Goal: Task Accomplishment & Management: Use online tool/utility

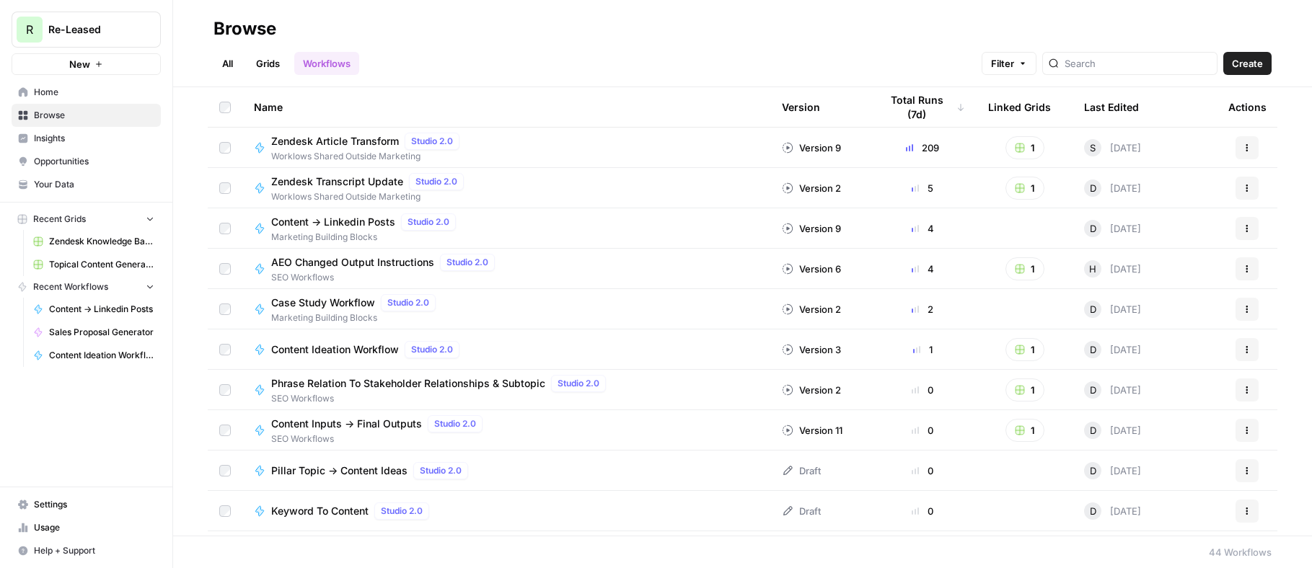
click at [111, 262] on span "Topical Content Generation Grid" at bounding box center [101, 264] width 105 height 13
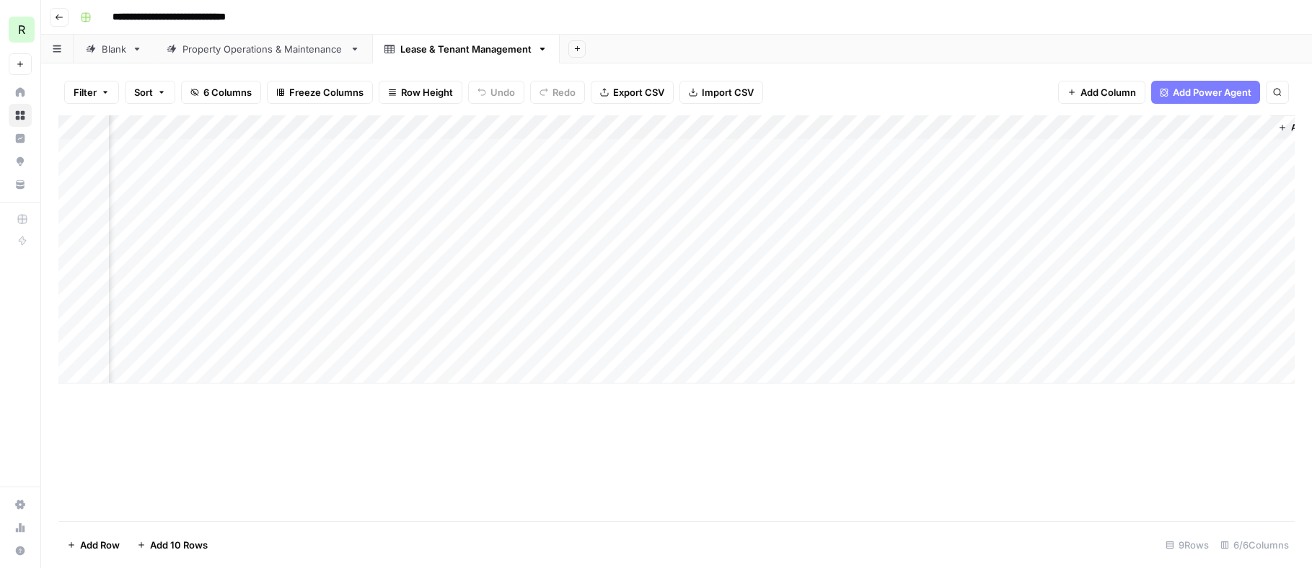
scroll to position [0, 141]
click at [265, 46] on div "Property Operations & Maintenance" at bounding box center [263, 49] width 162 height 14
click at [444, 46] on div "Lease & Tenant Management" at bounding box center [465, 49] width 131 height 14
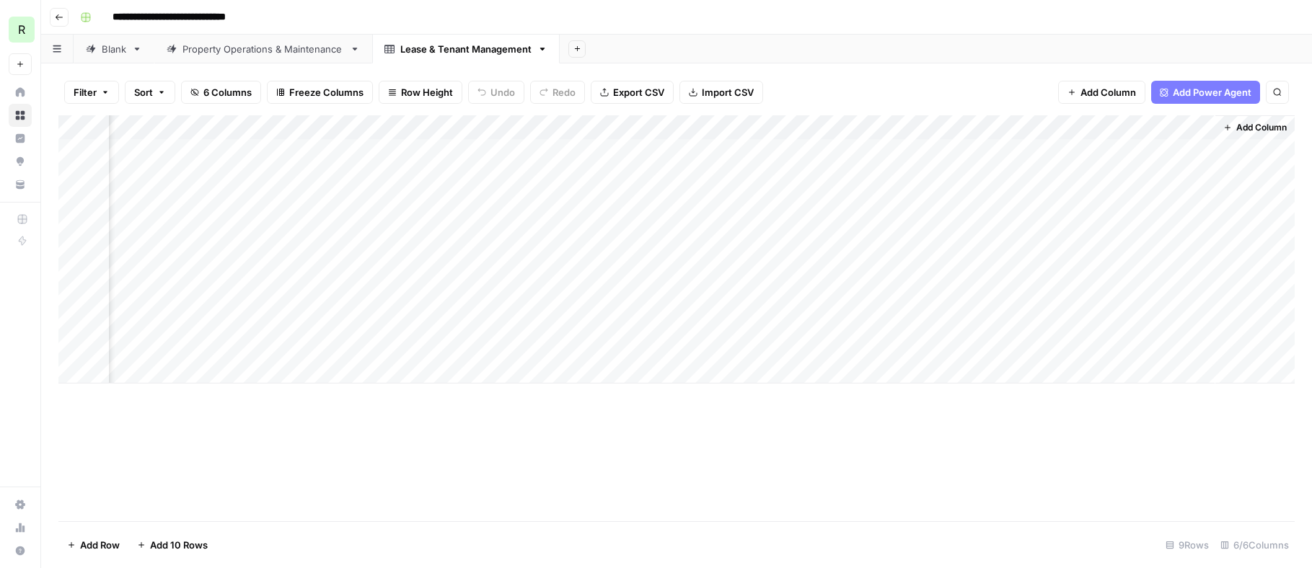
click at [1250, 128] on span "Add Column" at bounding box center [1261, 127] width 50 height 13
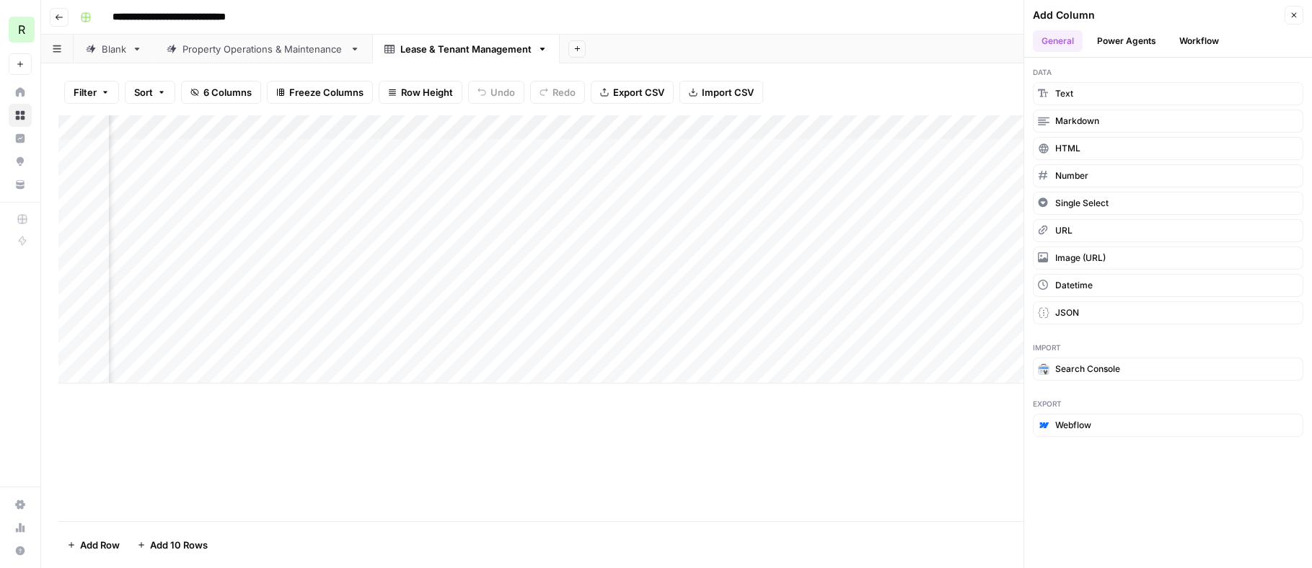
click at [1197, 45] on button "Workflow" at bounding box center [1199, 41] width 57 height 22
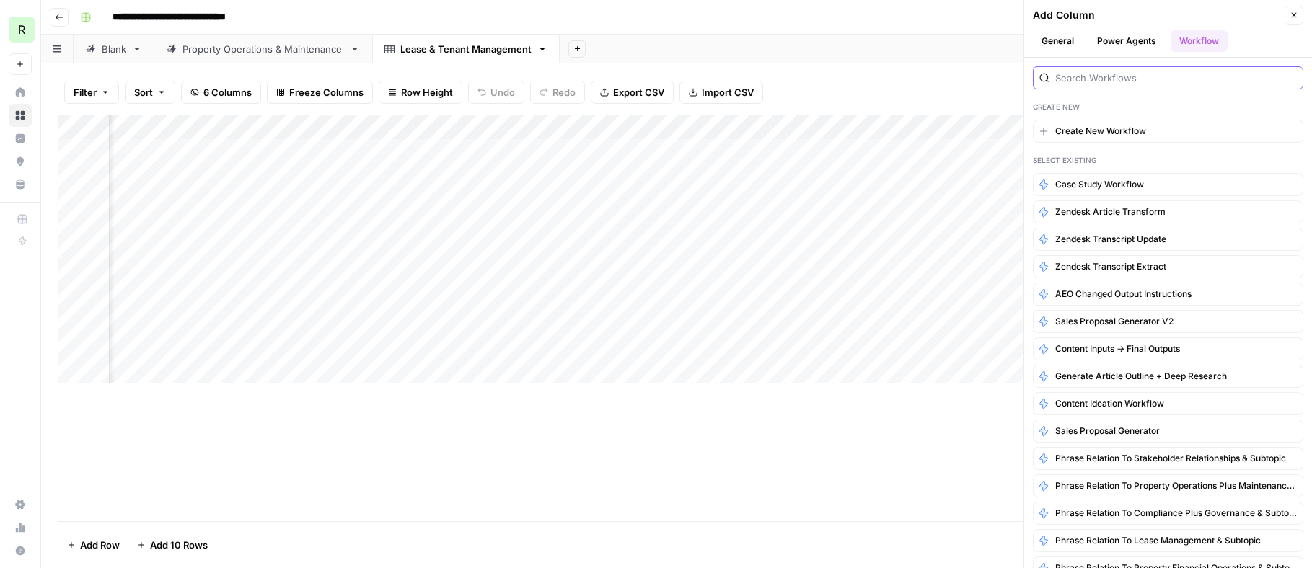
click at [1104, 78] on input "search" at bounding box center [1176, 78] width 242 height 14
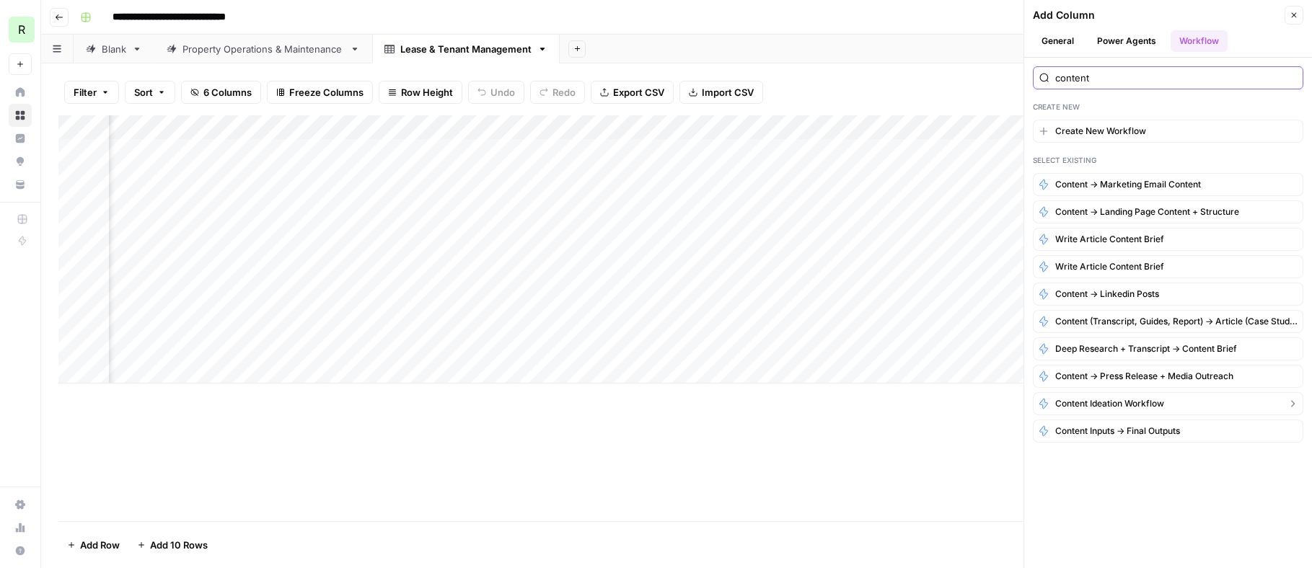
type input "content"
click at [1083, 404] on span "Content Ideation Workflow" at bounding box center [1109, 403] width 109 height 13
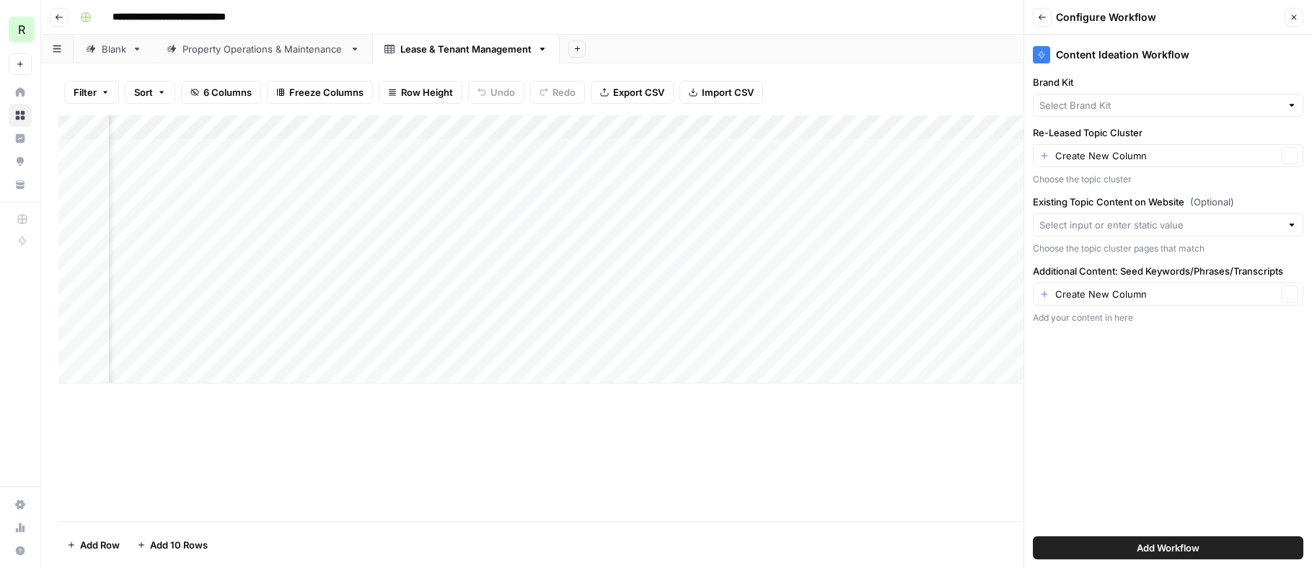
type input "Re-Leased"
click at [265, 58] on link "Property Operations & Maintenance" at bounding box center [263, 49] width 218 height 29
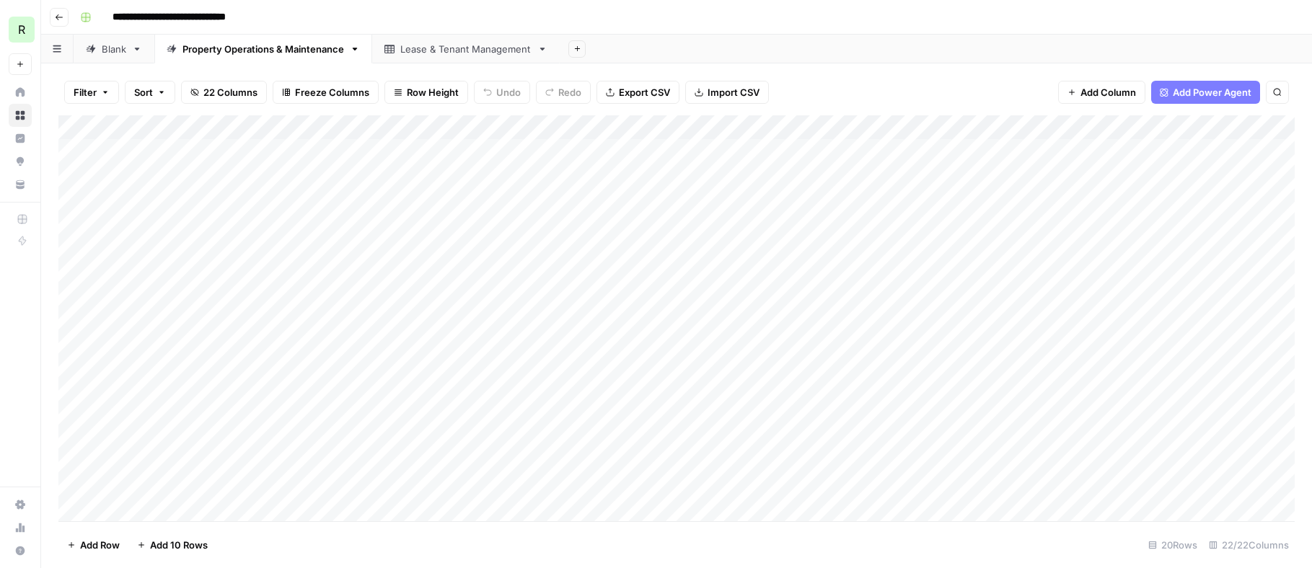
click at [1251, 129] on div "Add Column" at bounding box center [676, 318] width 1236 height 406
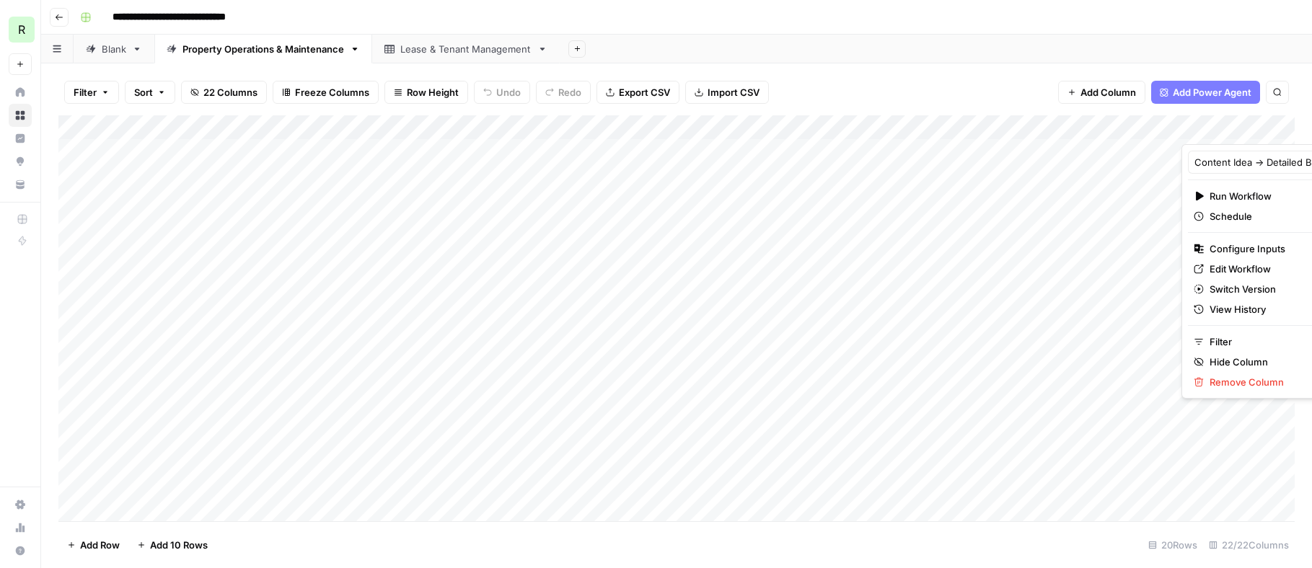
scroll to position [0, 2]
click at [1051, 56] on div "Add Sheet" at bounding box center [934, 49] width 752 height 29
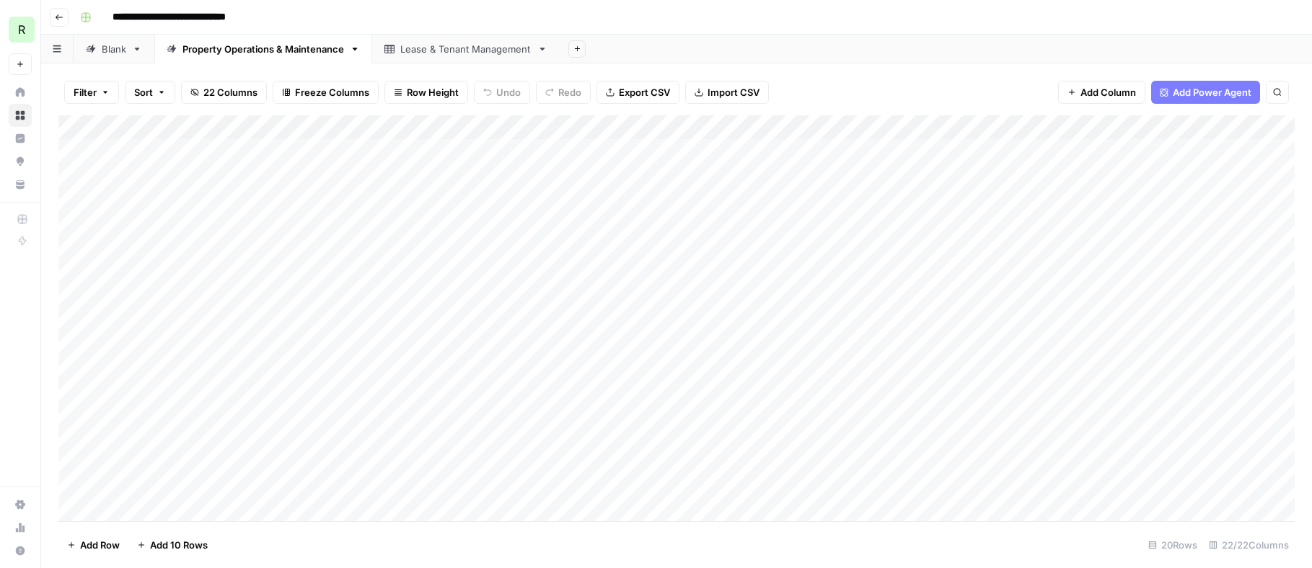
scroll to position [0, 0]
click at [443, 54] on div "Lease & Tenant Management" at bounding box center [465, 49] width 131 height 14
click at [1252, 129] on span "Add Column" at bounding box center [1261, 127] width 50 height 13
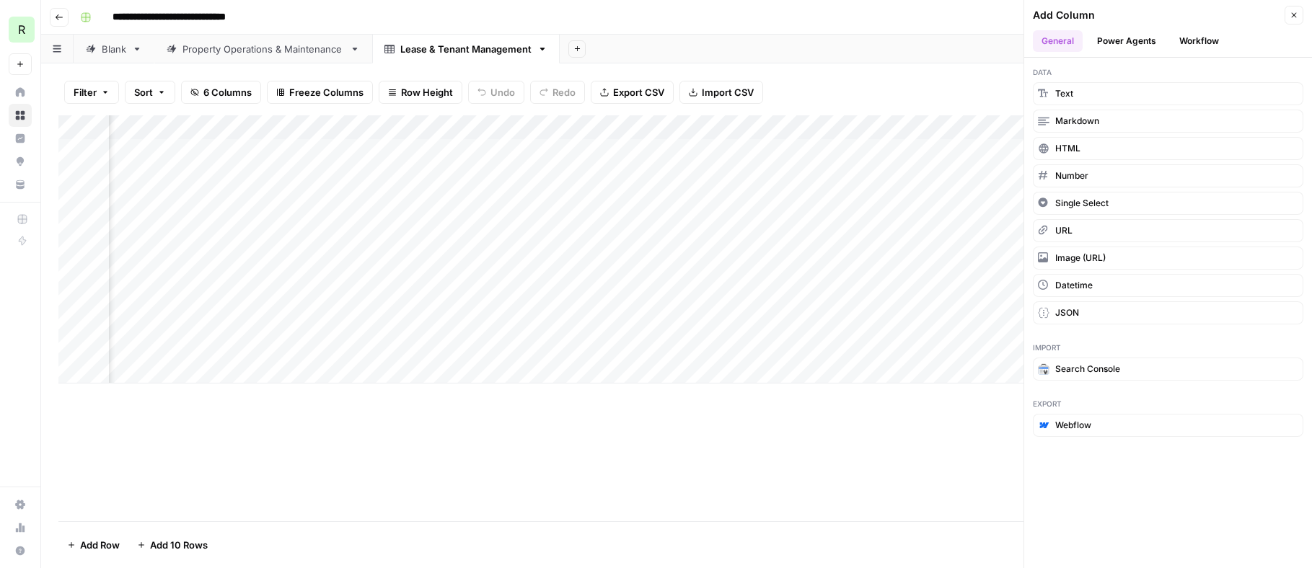
click at [1184, 42] on button "Workflow" at bounding box center [1199, 41] width 57 height 22
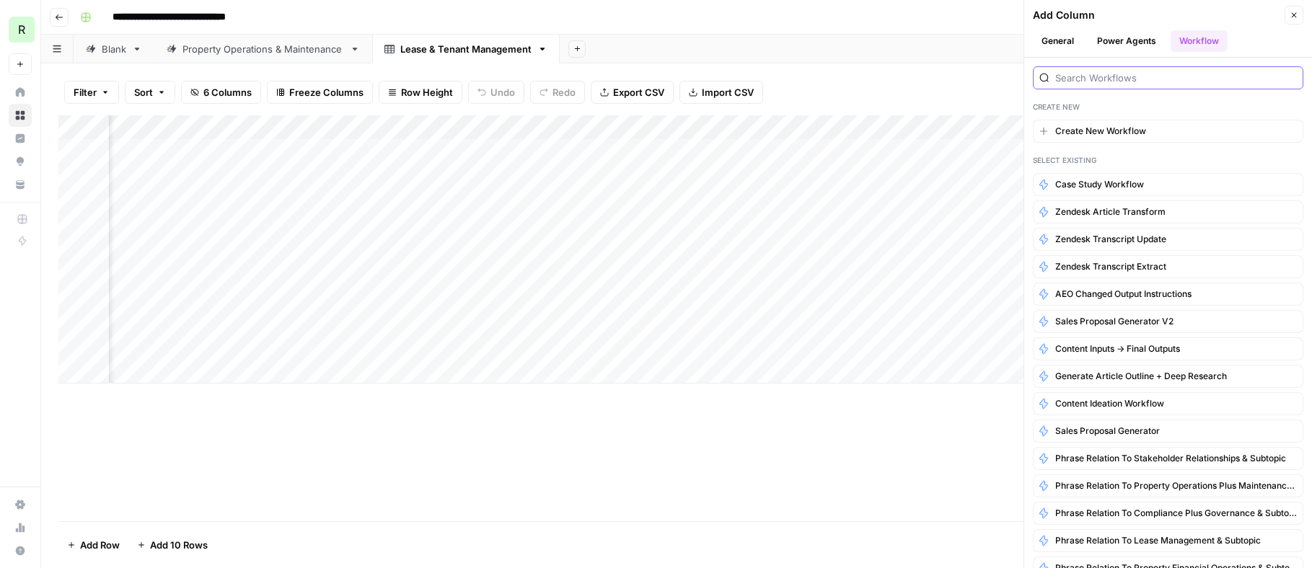
click at [1080, 82] on input "search" at bounding box center [1176, 78] width 242 height 14
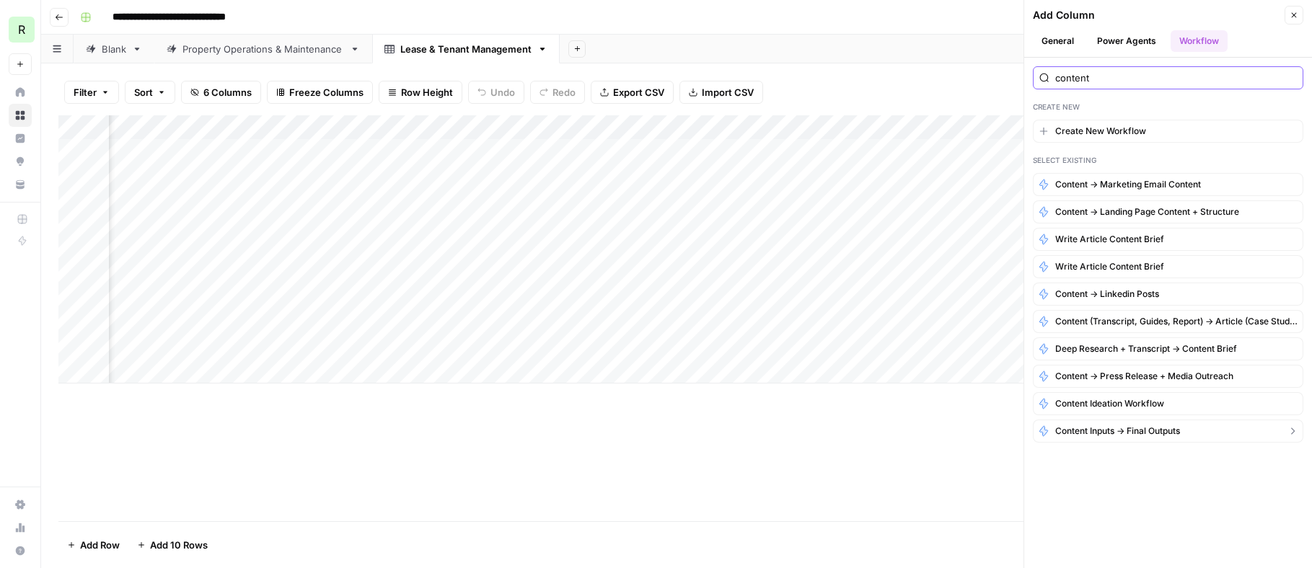
type input "content"
click at [1109, 432] on span "Content Inputs -> Final Outputs" at bounding box center [1117, 431] width 125 height 13
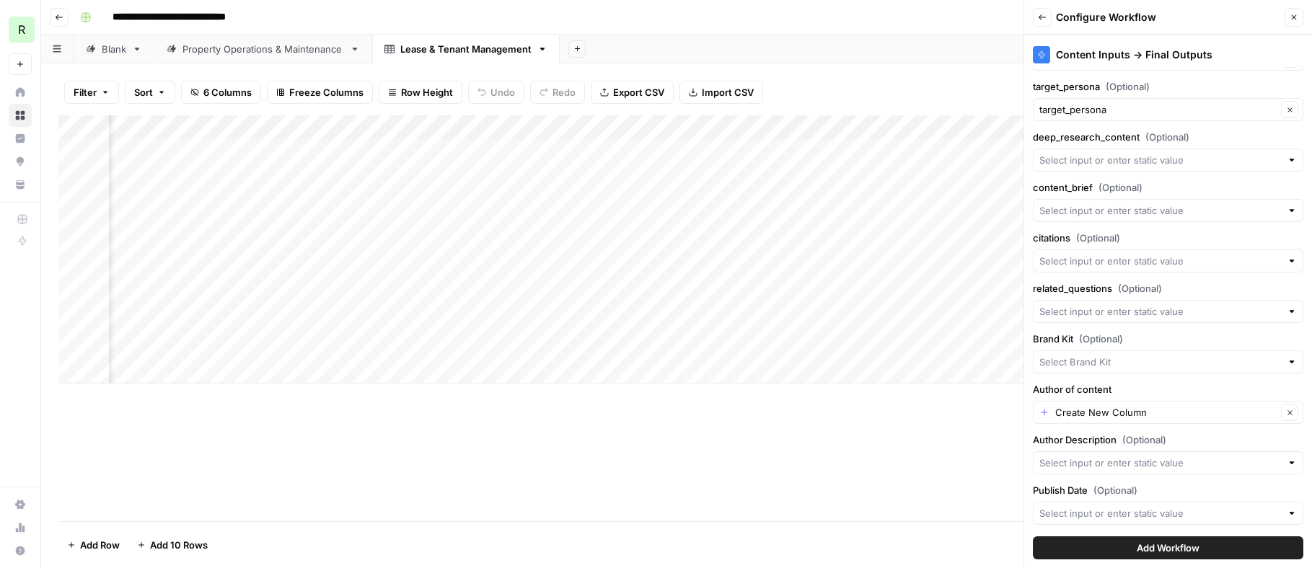
scroll to position [153, 0]
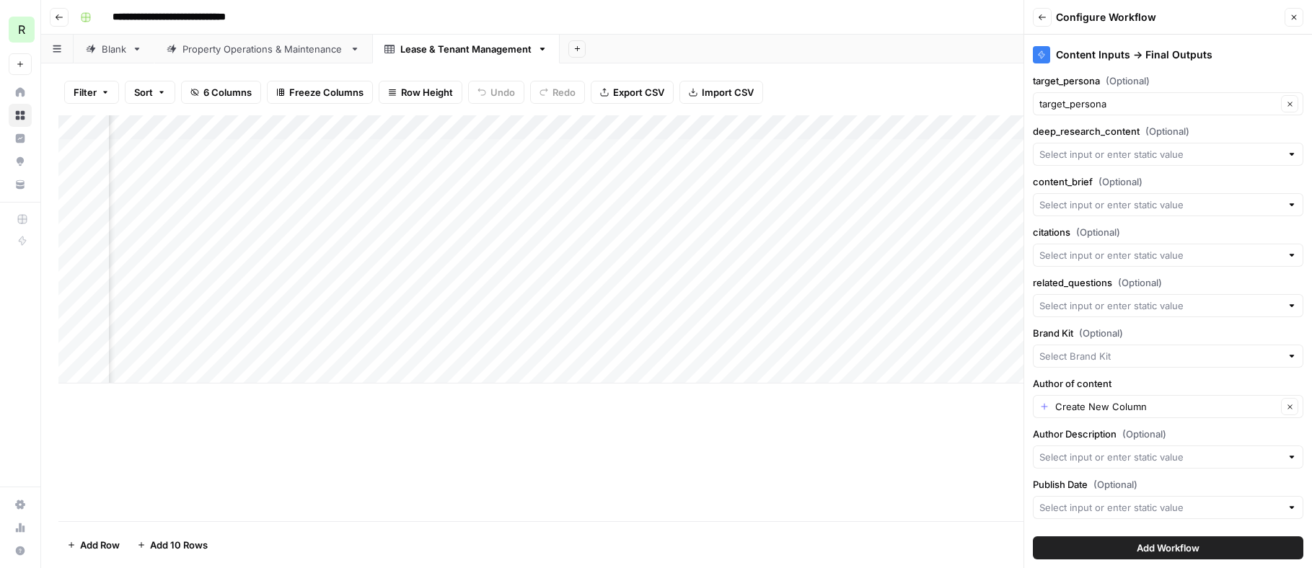
click at [1043, 18] on icon "button" at bounding box center [1042, 17] width 9 height 9
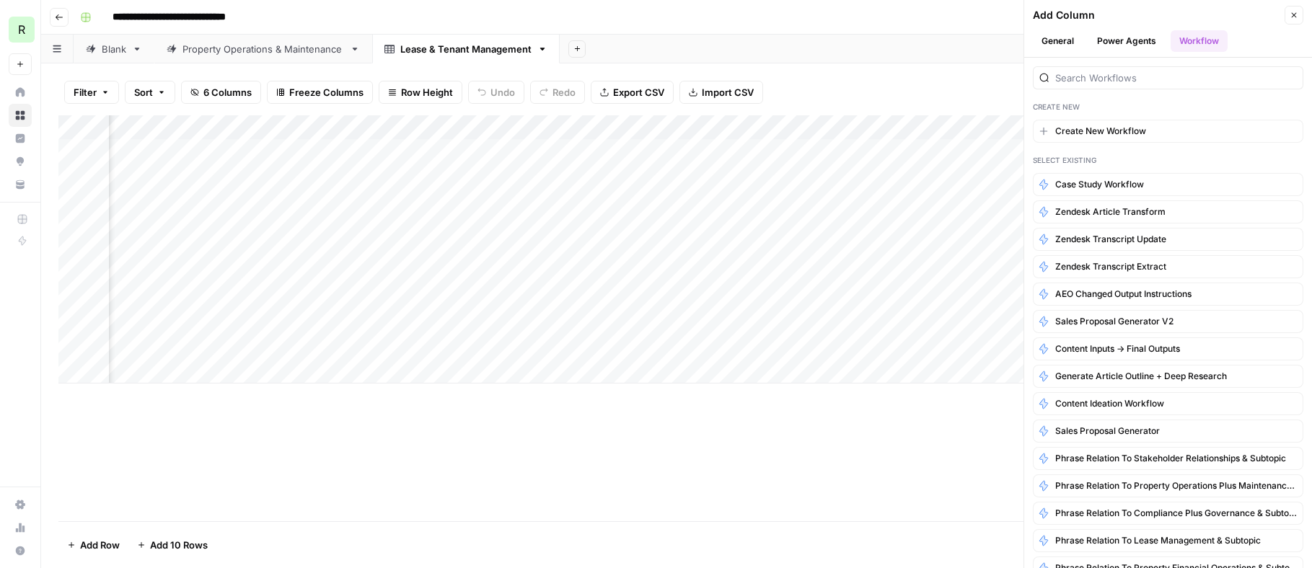
click at [1105, 88] on div at bounding box center [1168, 77] width 270 height 23
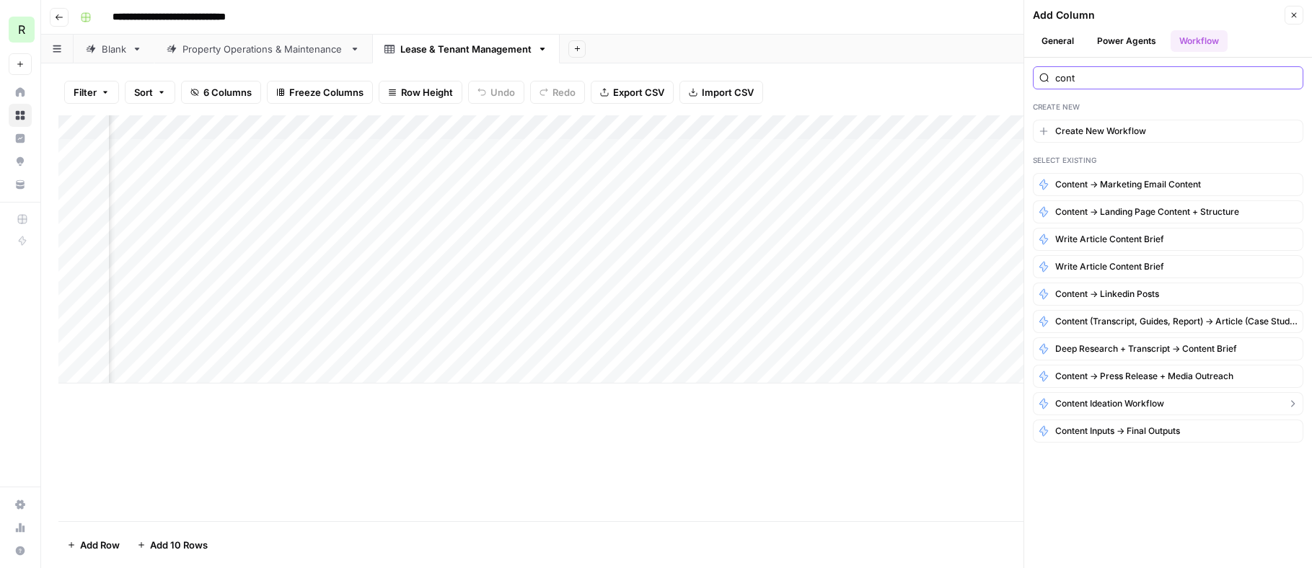
type input "cont"
click at [1117, 403] on span "Content Ideation Workflow" at bounding box center [1109, 403] width 109 height 13
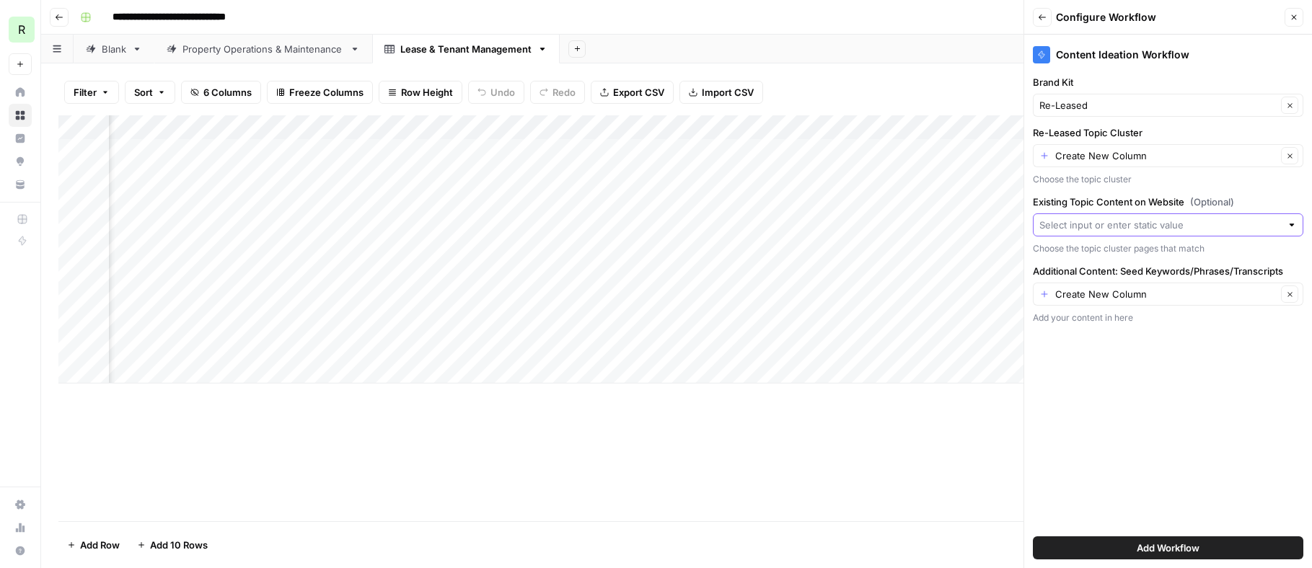
click at [1248, 225] on input "Existing Topic Content on Website (Optional)" at bounding box center [1160, 225] width 242 height 14
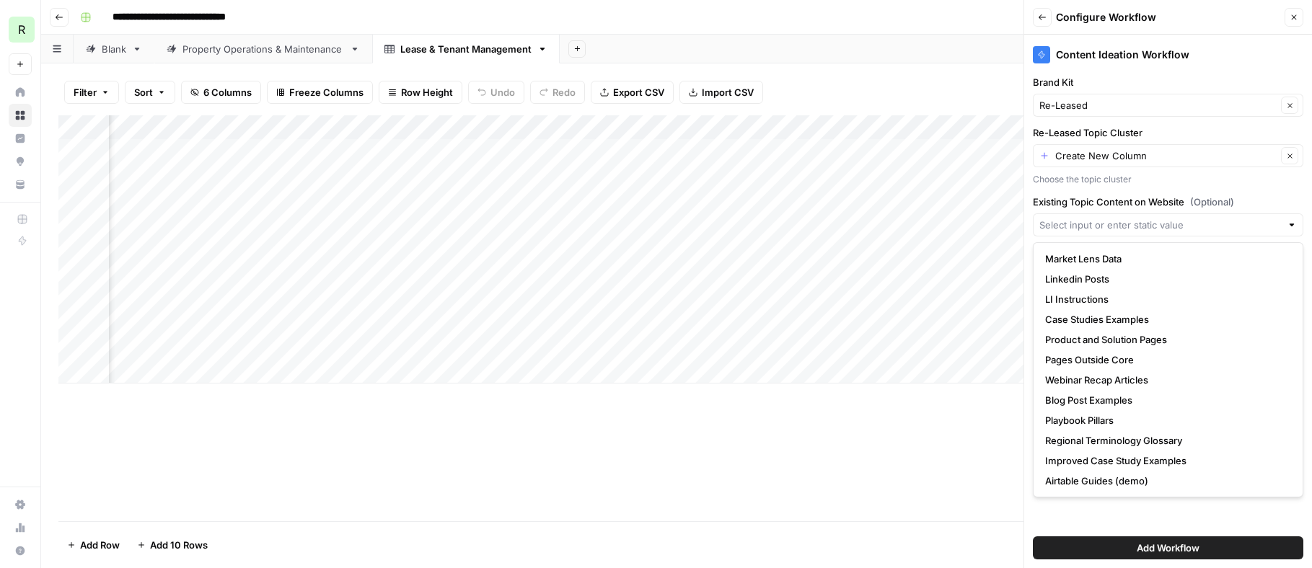
click at [1256, 188] on div "Content Ideation Workflow Brand Kit Re-Leased Clear Re-Leased Topic Cluster Cre…" at bounding box center [1168, 302] width 288 height 534
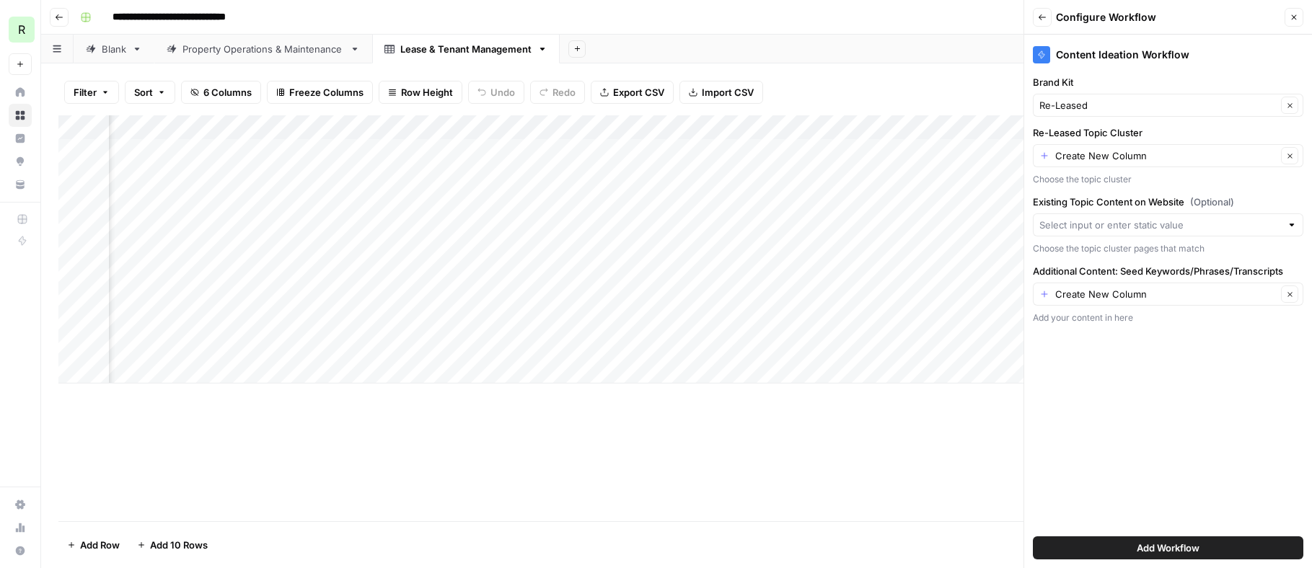
click at [1294, 13] on icon "button" at bounding box center [1294, 17] width 9 height 9
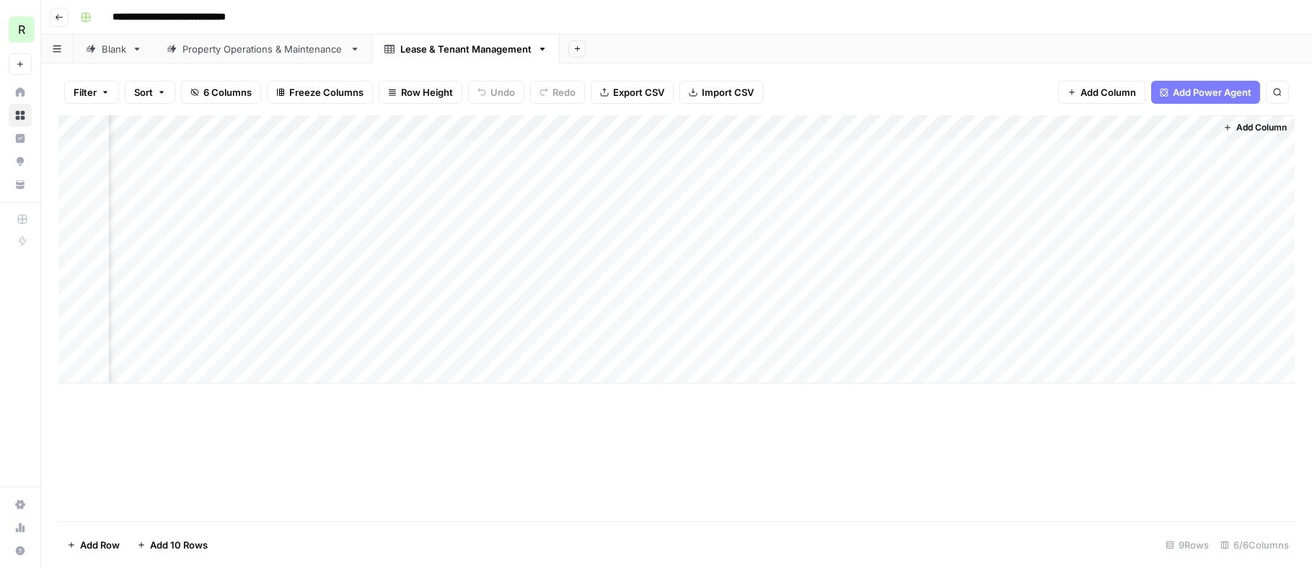
click at [268, 50] on div "Property Operations & Maintenance" at bounding box center [263, 49] width 162 height 14
click at [1281, 129] on div "Add Column" at bounding box center [676, 318] width 1236 height 406
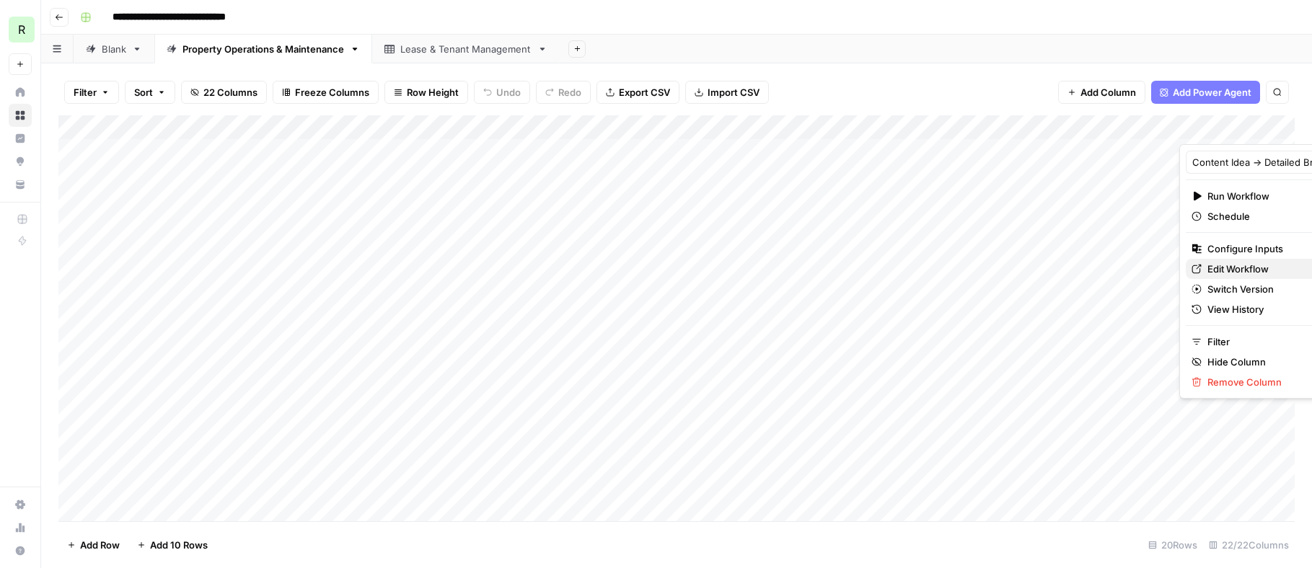
click at [1228, 272] on span "Edit Workflow" at bounding box center [1270, 269] width 126 height 14
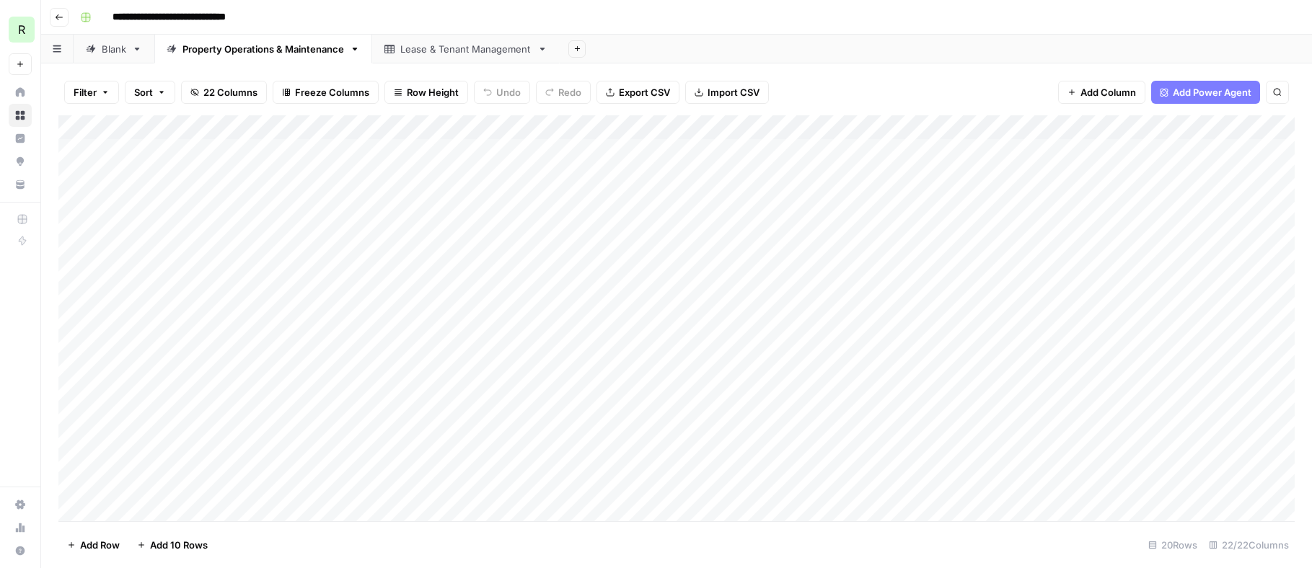
click at [436, 49] on div "Lease & Tenant Management" at bounding box center [465, 49] width 131 height 14
click at [1267, 124] on span "Add Column" at bounding box center [1261, 127] width 50 height 13
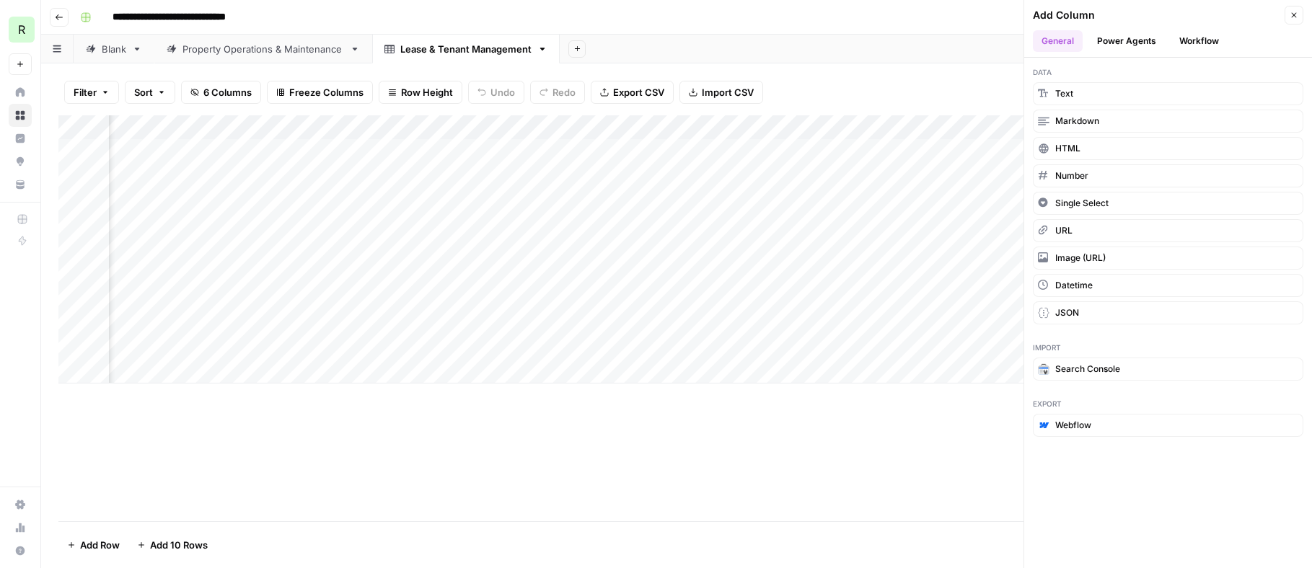
click at [1175, 37] on button "Workflow" at bounding box center [1199, 41] width 57 height 22
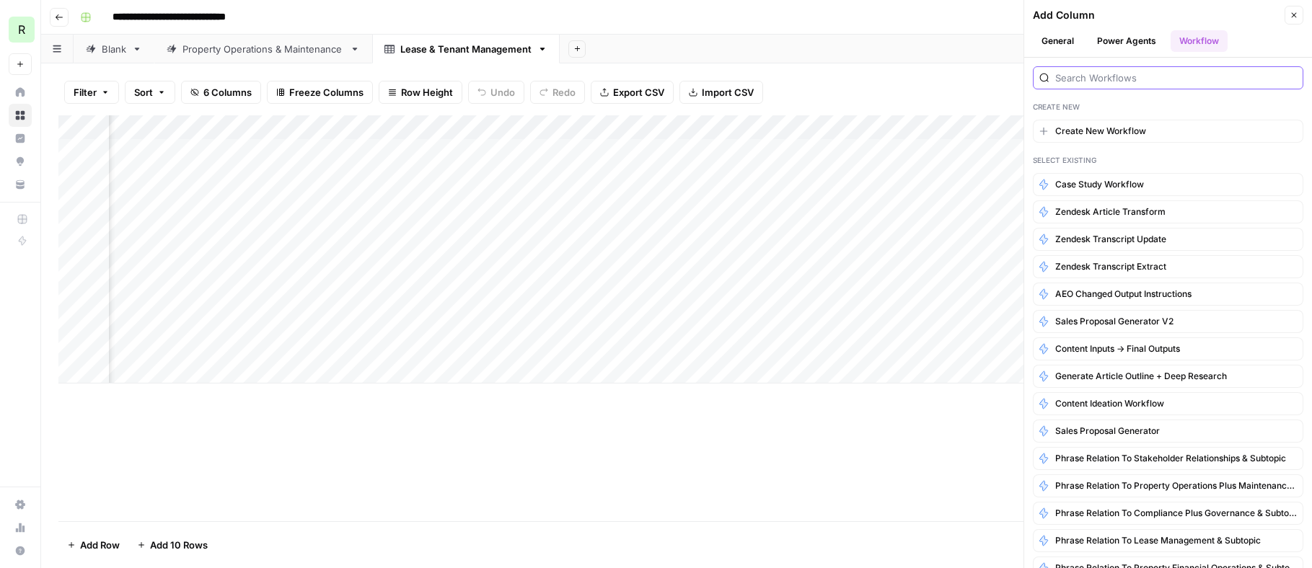
click at [1158, 77] on input "search" at bounding box center [1176, 78] width 242 height 14
type input "s"
click at [1127, 375] on span "Generate Article Outline + Deep Research" at bounding box center [1141, 376] width 172 height 13
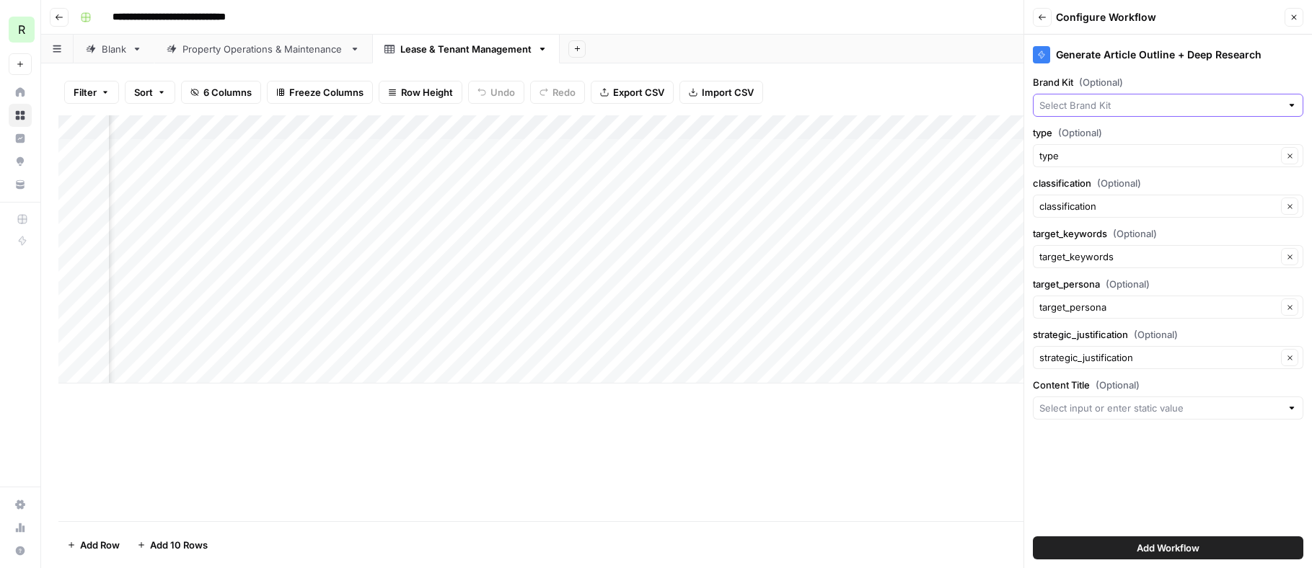
click at [1096, 105] on input "Brand Kit (Optional)" at bounding box center [1160, 105] width 242 height 14
click at [1091, 141] on span "Re-Leased" at bounding box center [1165, 139] width 240 height 14
type input "Re-Leased"
click at [1095, 157] on input "type (Optional)" at bounding box center [1157, 156] width 237 height 14
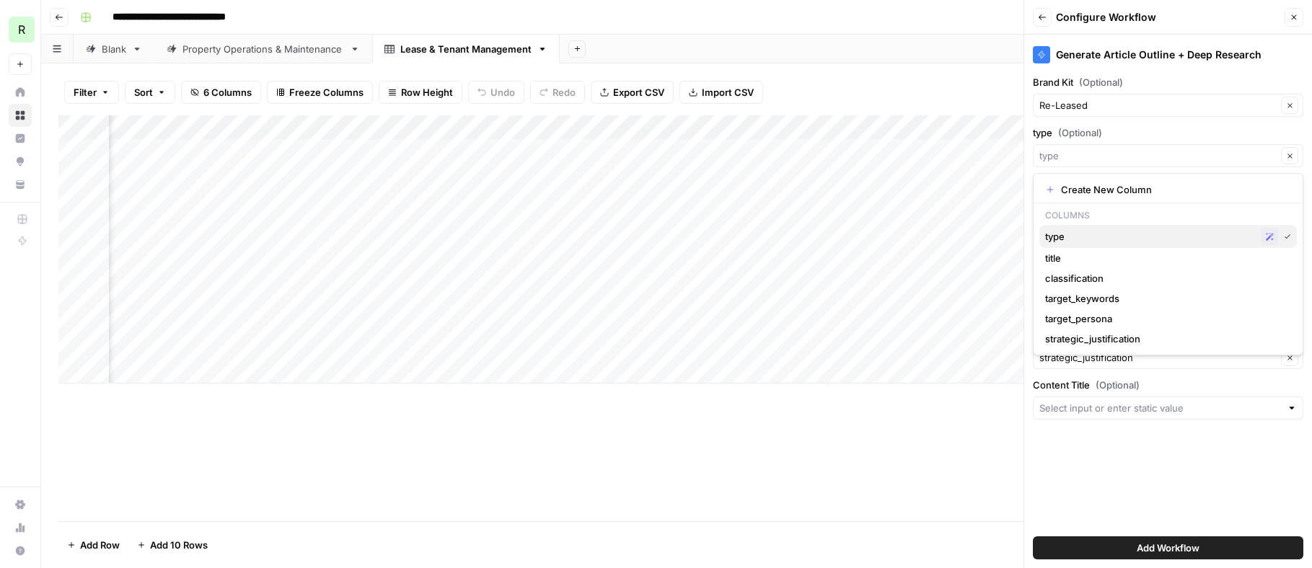
click at [1079, 243] on span "type" at bounding box center [1150, 236] width 210 height 14
type input "type"
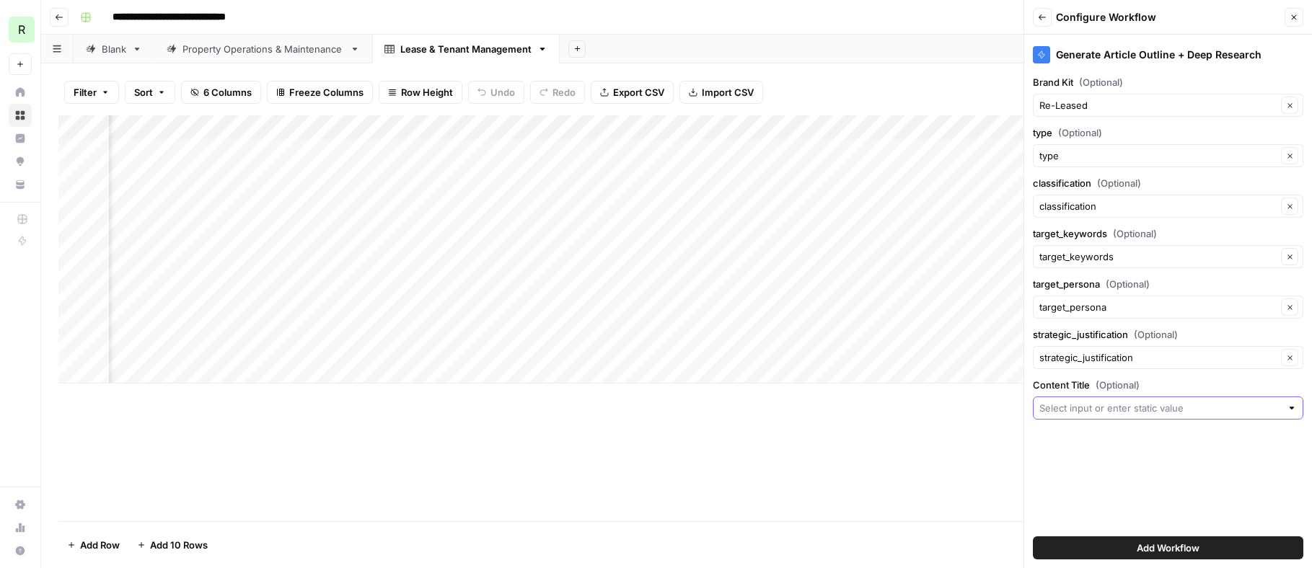
click at [1108, 411] on input "Content Title (Optional)" at bounding box center [1160, 408] width 242 height 14
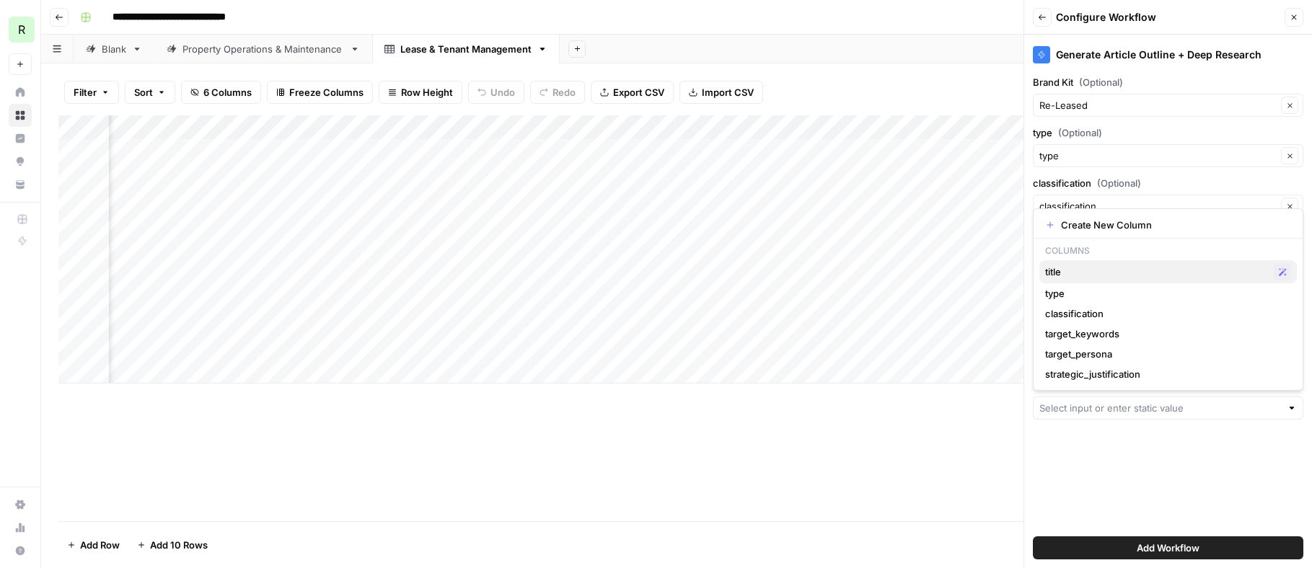
click at [1080, 276] on span "title" at bounding box center [1156, 272] width 223 height 14
type input "title"
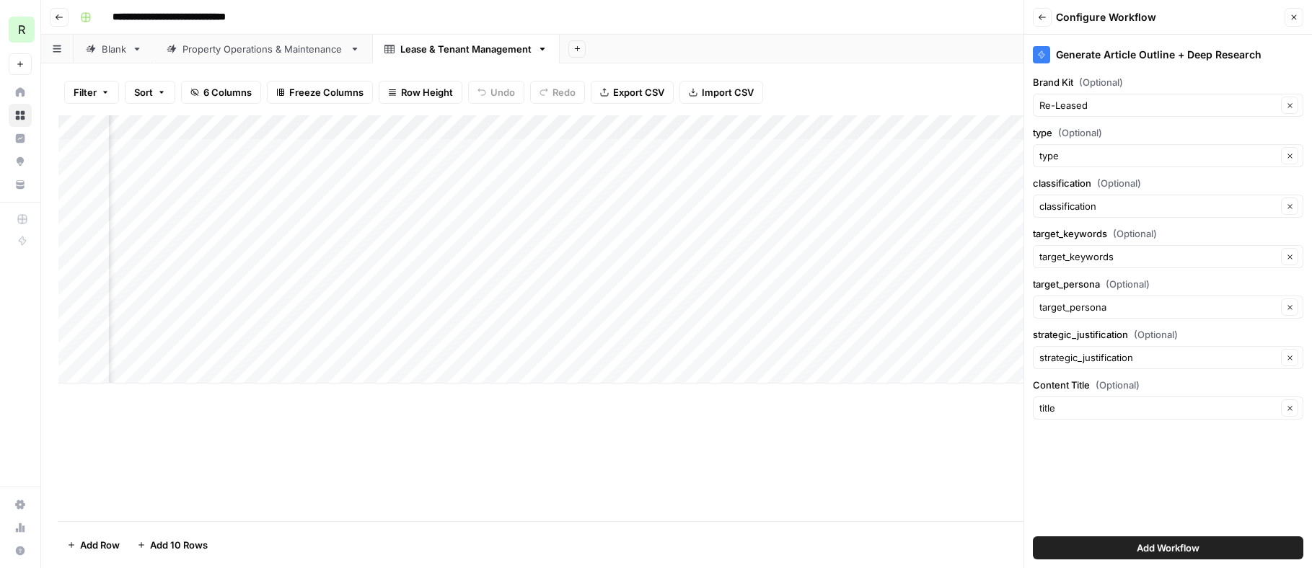
click at [1181, 548] on span "Add Workflow" at bounding box center [1168, 548] width 63 height 14
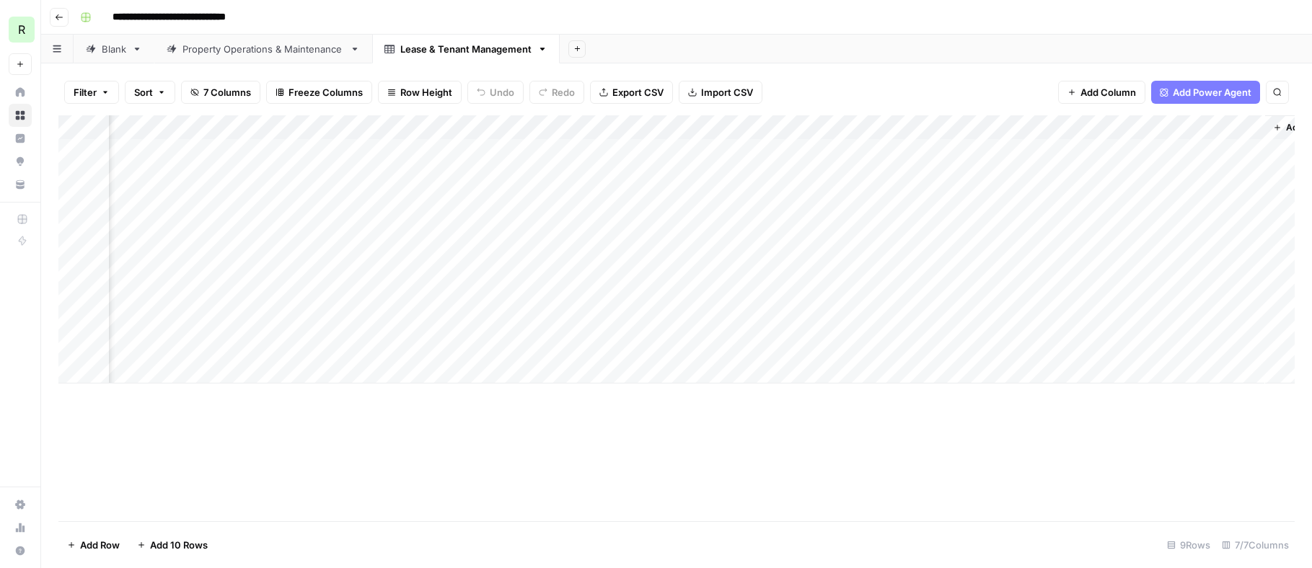
scroll to position [0, 396]
click at [1085, 150] on div "Add Column" at bounding box center [676, 249] width 1236 height 268
click at [1044, 149] on div "Add Column" at bounding box center [676, 249] width 1236 height 268
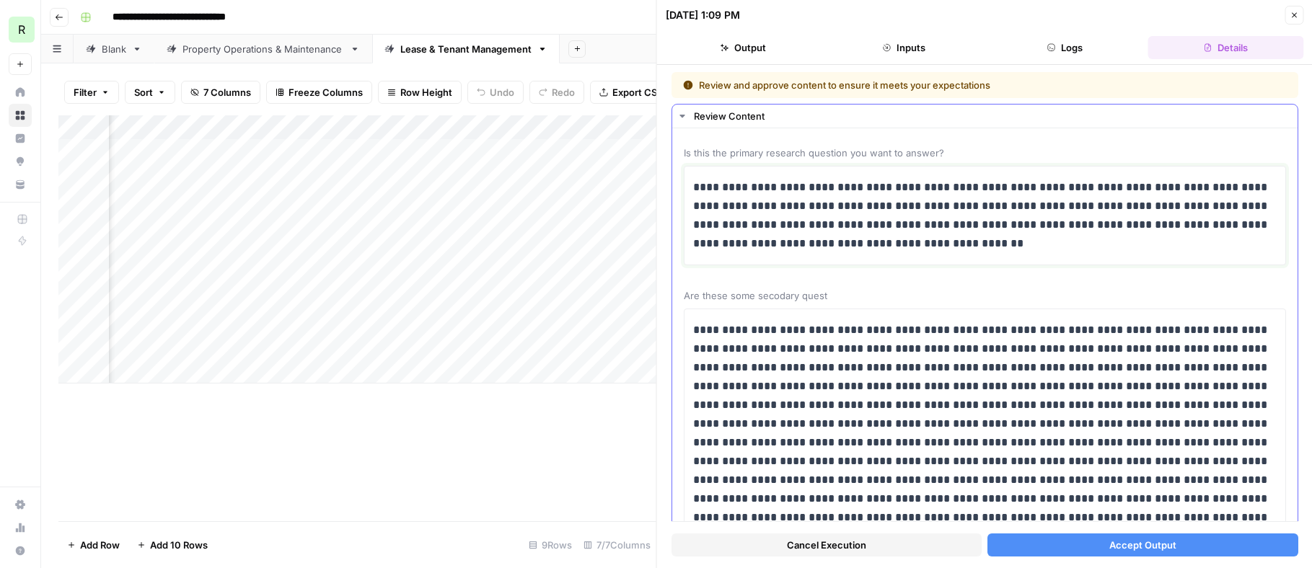
drag, startPoint x: 864, startPoint y: 226, endPoint x: 936, endPoint y: 206, distance: 75.1
click at [936, 206] on p "**********" at bounding box center [985, 215] width 584 height 75
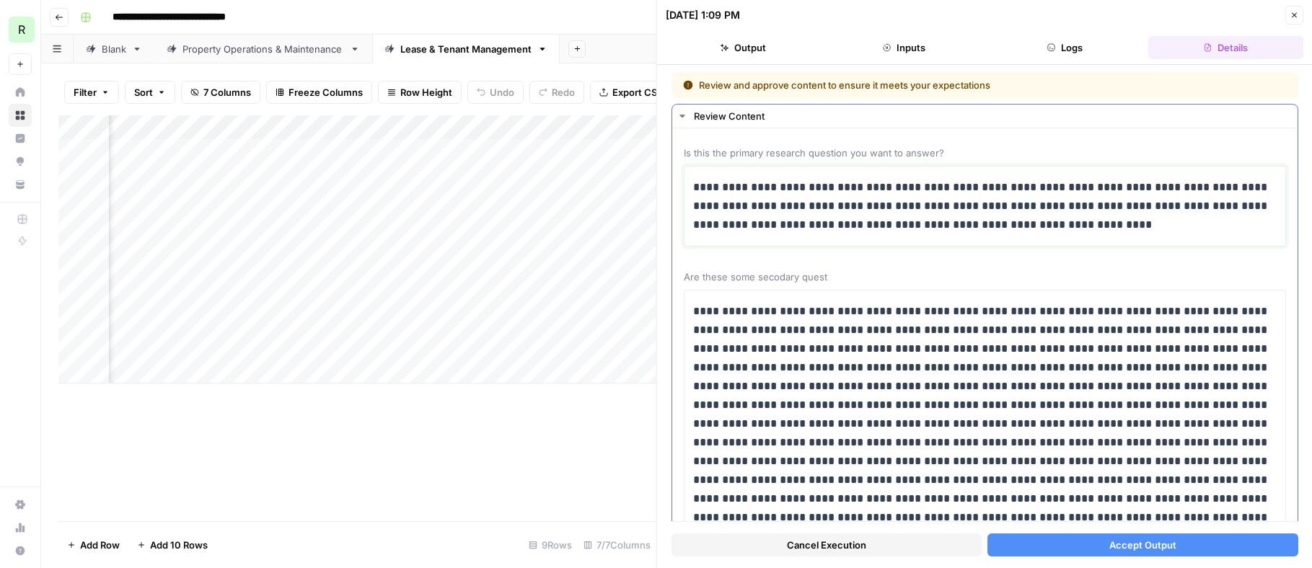
click at [1065, 210] on p "**********" at bounding box center [985, 206] width 584 height 56
click at [731, 224] on p "**********" at bounding box center [985, 206] width 584 height 56
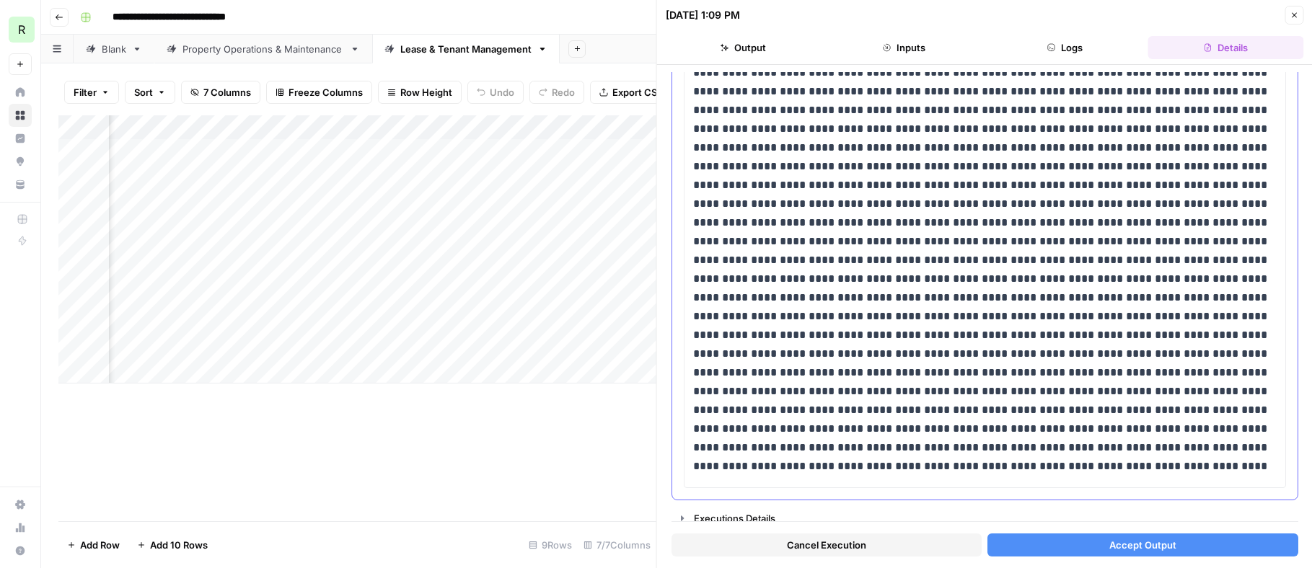
scroll to position [253, 0]
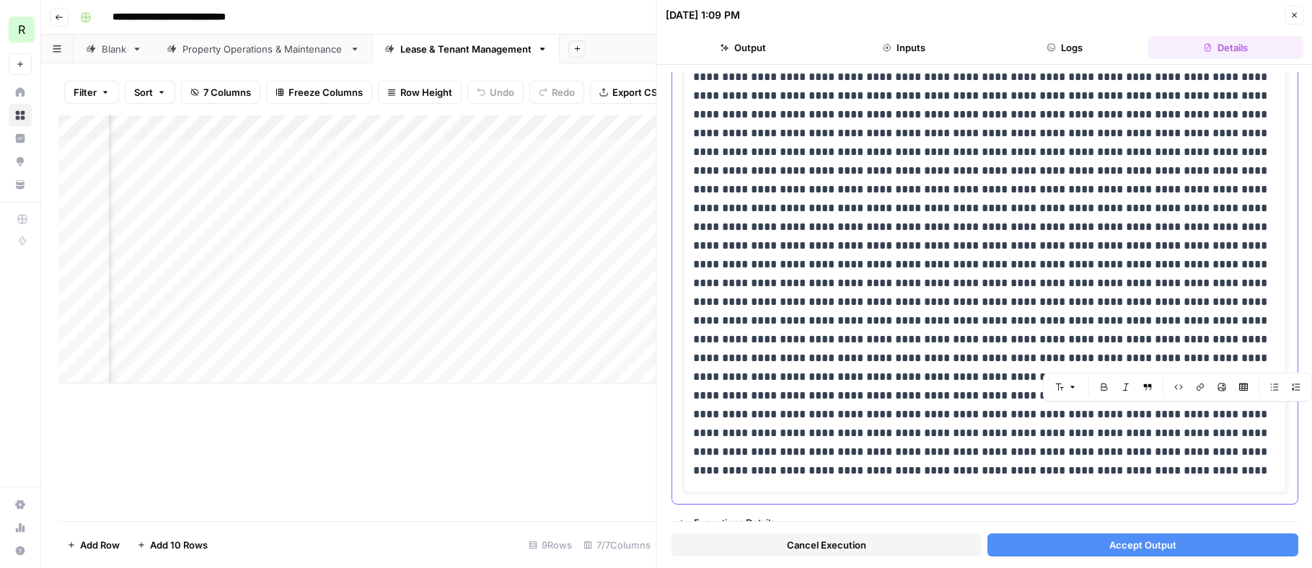
drag, startPoint x: 1159, startPoint y: 414, endPoint x: 1224, endPoint y: 473, distance: 87.8
click at [1224, 473] on p at bounding box center [985, 264] width 584 height 431
copy p "**********"
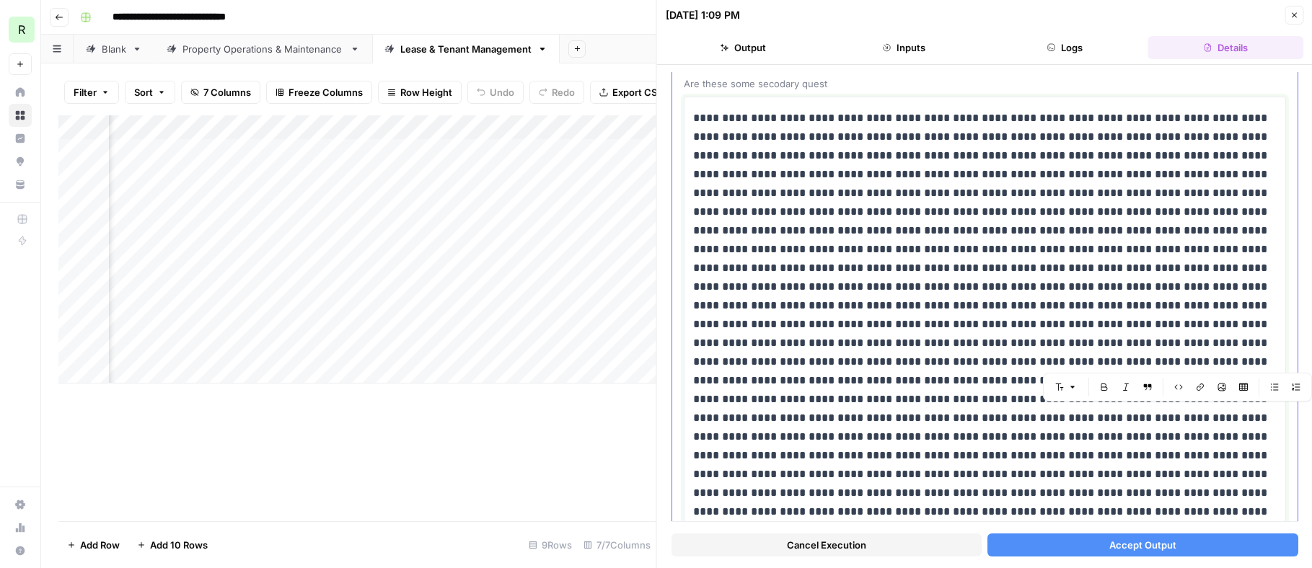
scroll to position [190, 0]
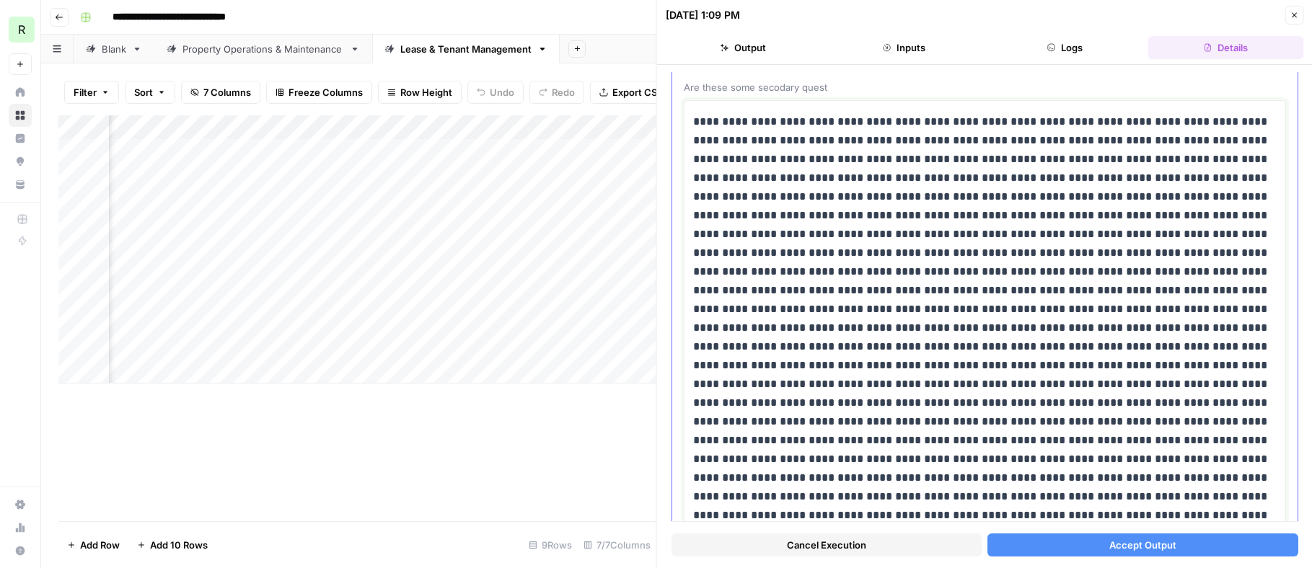
click at [945, 178] on p at bounding box center [985, 328] width 584 height 431
paste div
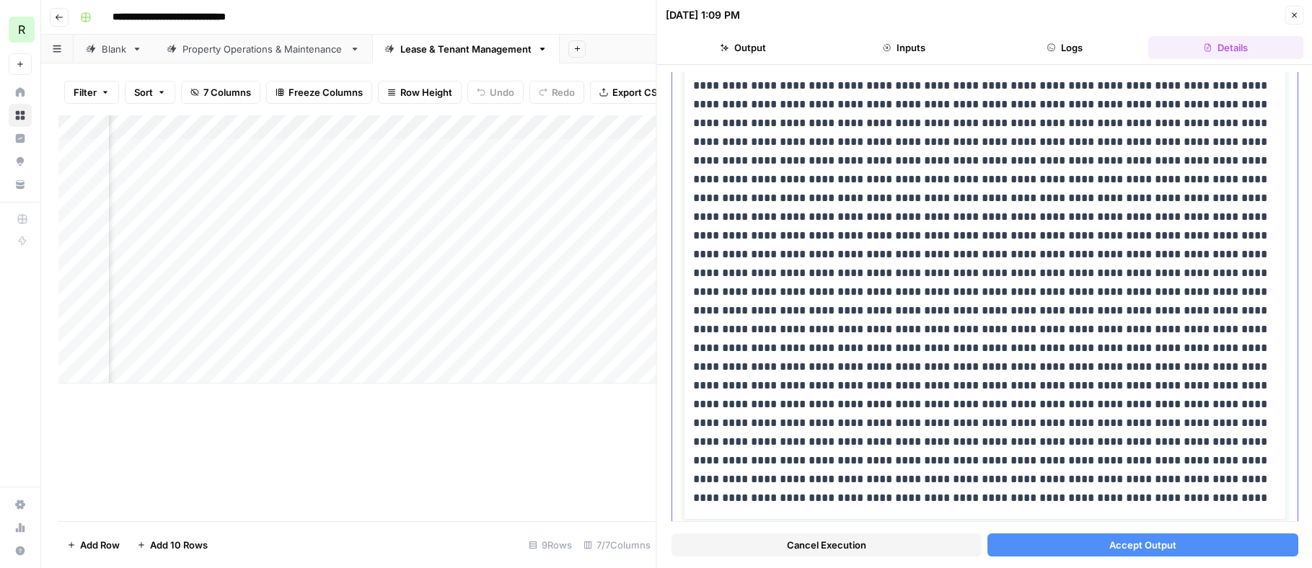
scroll to position [302, 0]
drag, startPoint x: 762, startPoint y: 496, endPoint x: 1216, endPoint y: 420, distance: 460.1
click at [1216, 420] on p at bounding box center [985, 253] width 584 height 506
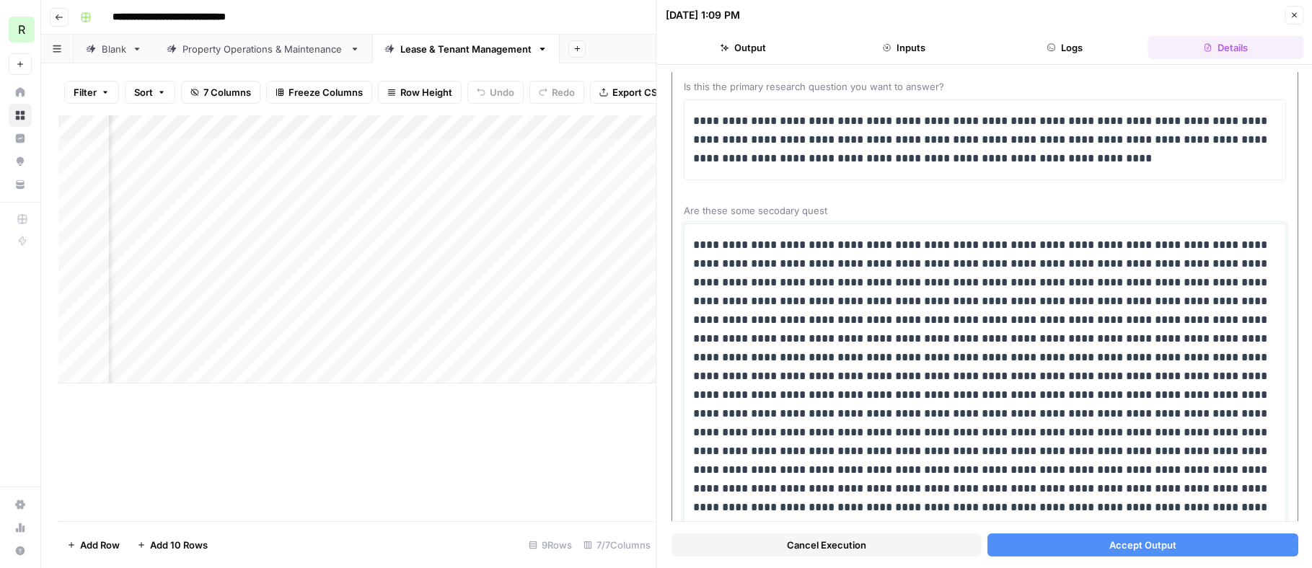
scroll to position [0, 0]
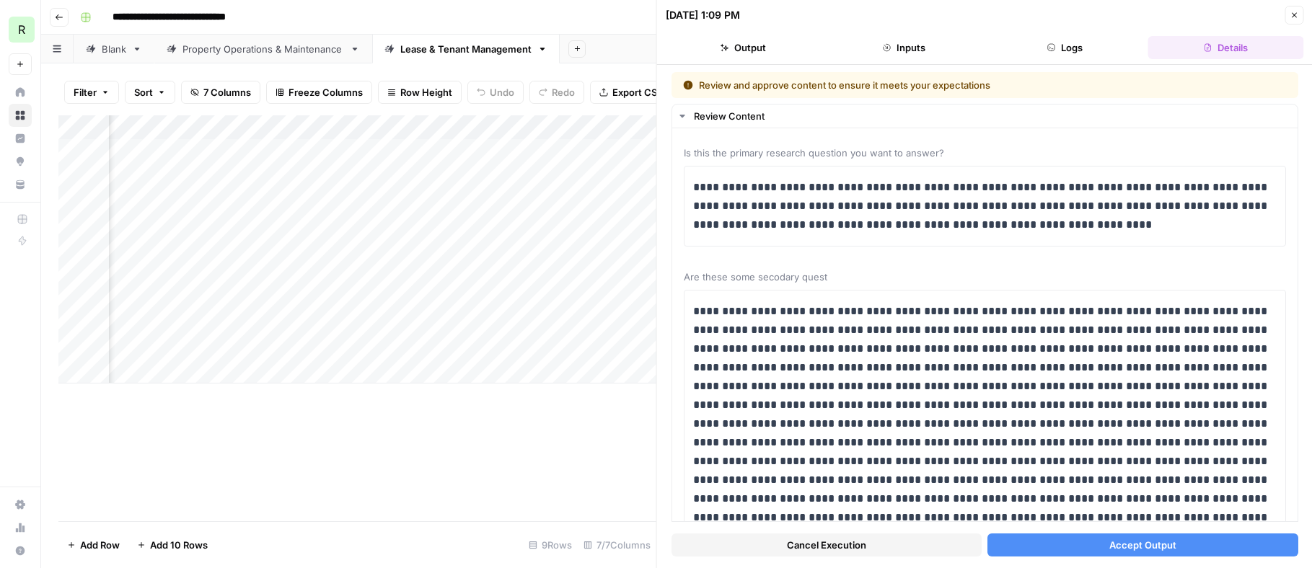
click at [1094, 546] on button "Accept Output" at bounding box center [1142, 545] width 310 height 23
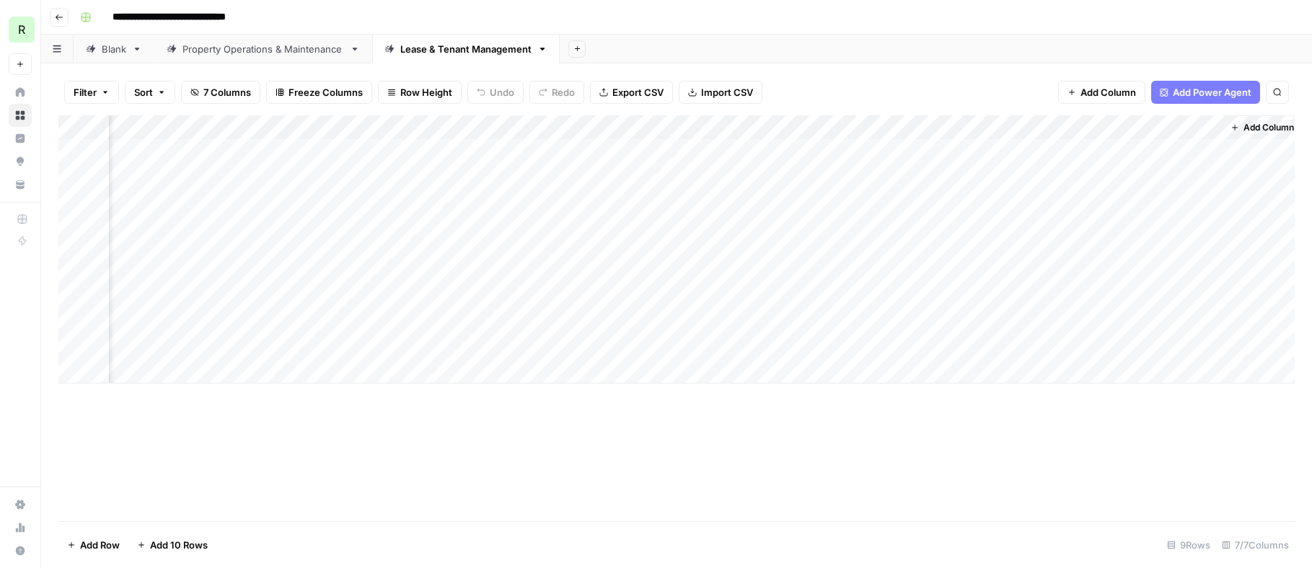
scroll to position [0, 379]
click at [877, 146] on div "Add Column" at bounding box center [676, 249] width 1236 height 268
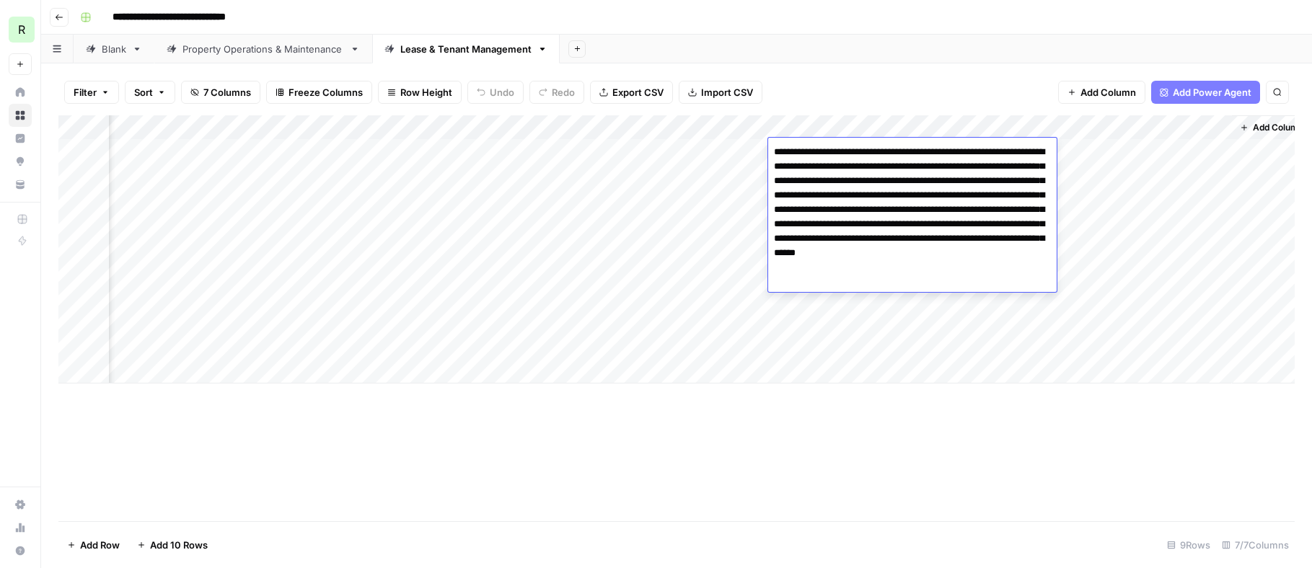
drag, startPoint x: 862, startPoint y: 266, endPoint x: 898, endPoint y: 288, distance: 42.1
click at [898, 288] on textarea "**********" at bounding box center [912, 217] width 289 height 150
type textarea "**********"
click at [829, 48] on div "Add Sheet" at bounding box center [936, 49] width 752 height 29
